Goal: Task Accomplishment & Management: Manage account settings

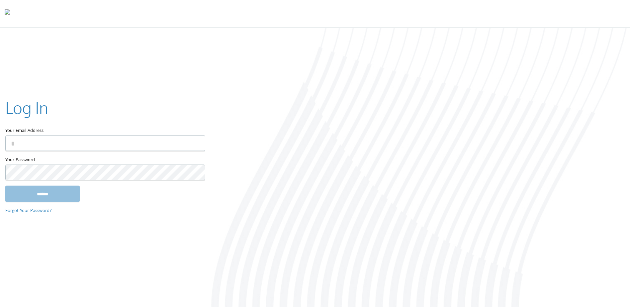
click at [279, 9] on div at bounding box center [315, 14] width 630 height 28
click at [85, 146] on input "Your Email Address" at bounding box center [105, 144] width 200 height 16
type input "**********"
